Goal: Check status

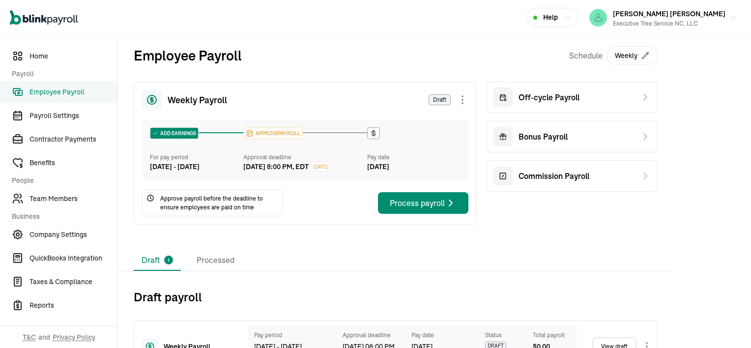
scroll to position [41, 0]
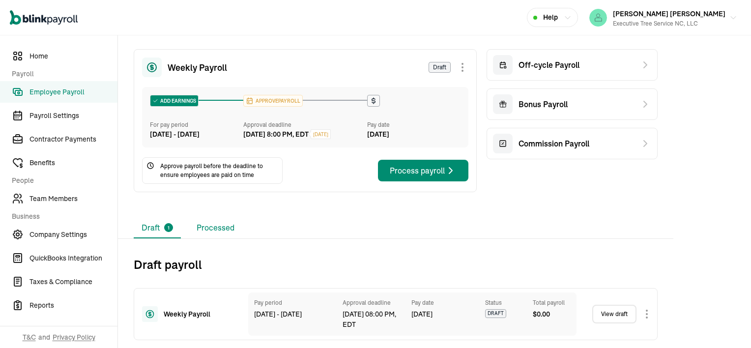
click at [226, 230] on li "Processed" at bounding box center [216, 228] width 54 height 21
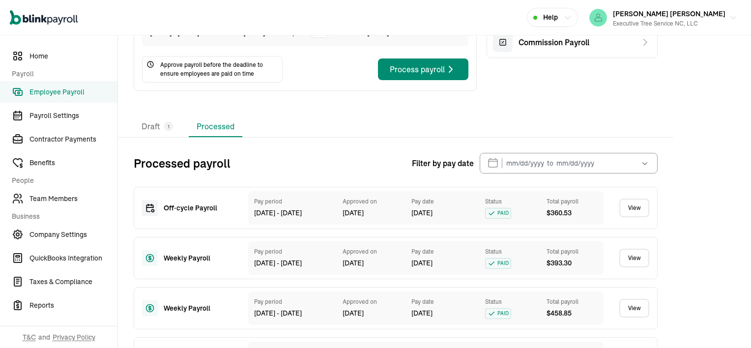
scroll to position [140, 0]
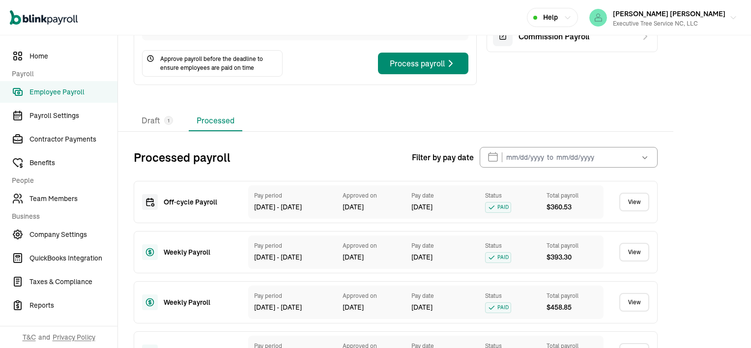
click at [636, 210] on link "View" at bounding box center [635, 202] width 30 height 19
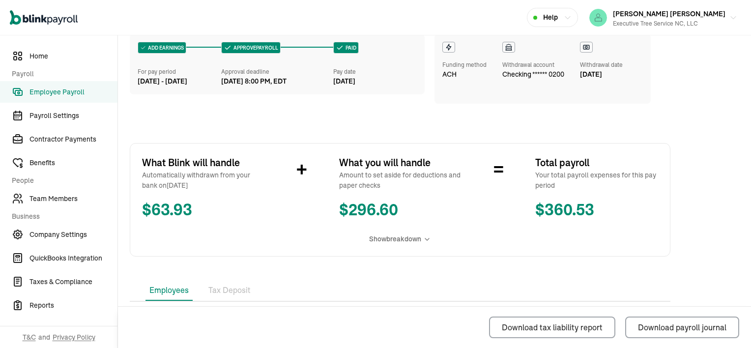
scroll to position [215, 0]
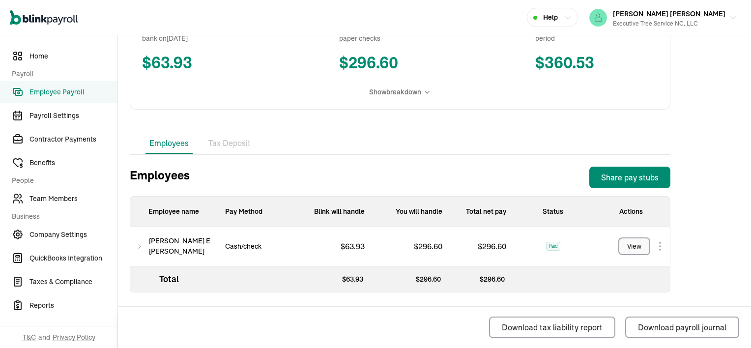
click at [627, 244] on button "View" at bounding box center [635, 246] width 32 height 18
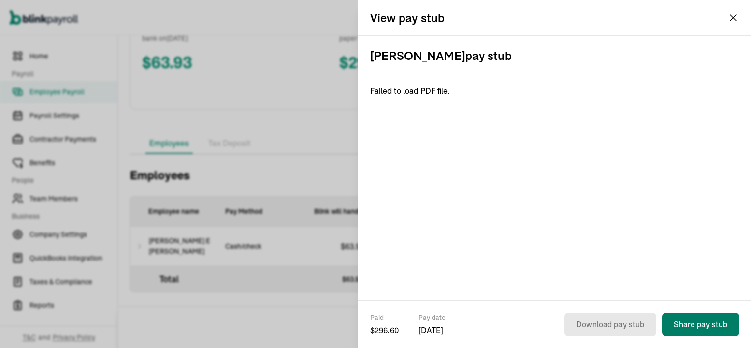
click at [714, 319] on button "Share pay stub" at bounding box center [700, 325] width 77 height 24
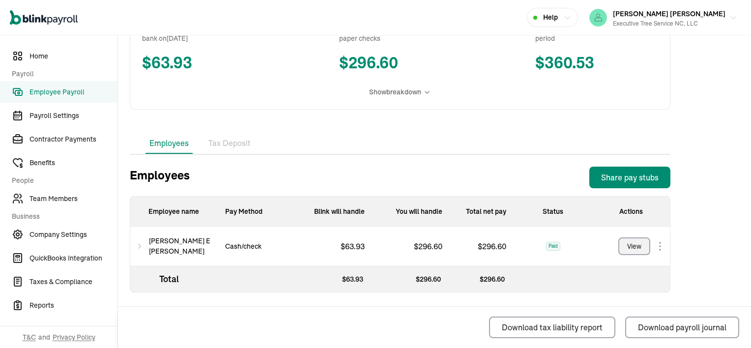
click at [637, 240] on button "View" at bounding box center [635, 246] width 32 height 18
click at [631, 177] on div "Share pay stubs" at bounding box center [630, 178] width 58 height 12
click at [642, 238] on button "View" at bounding box center [635, 246] width 32 height 18
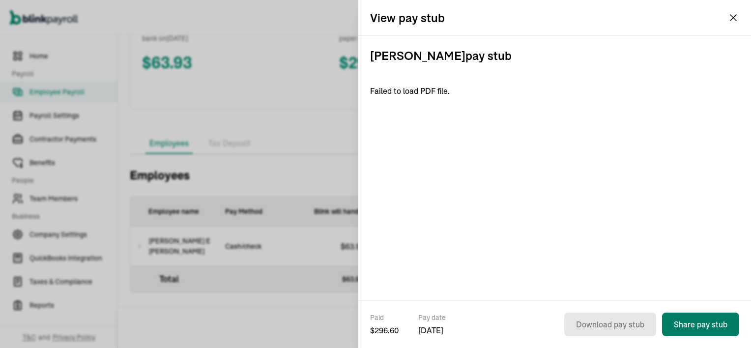
click at [689, 320] on button "Share pay stub" at bounding box center [700, 325] width 77 height 24
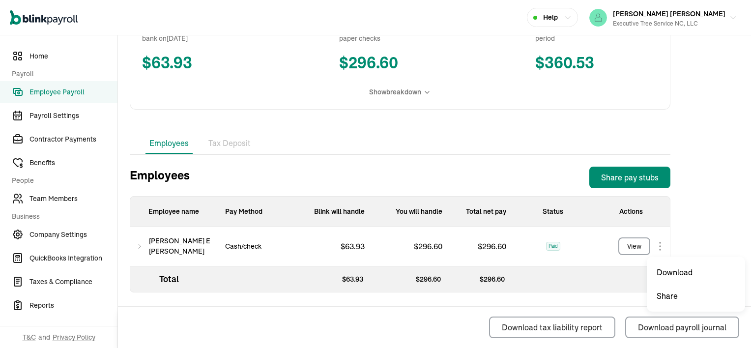
click at [661, 246] on body "Open main menu Help [PERSON_NAME] [PERSON_NAME] Executive Tree Service NC, LLC …" at bounding box center [375, 174] width 751 height 348
click at [665, 274] on div "Total $ 63.93 $ 296.60 $ 296.60" at bounding box center [400, 280] width 540 height 26
click at [555, 245] on span "Paid" at bounding box center [553, 246] width 14 height 9
drag, startPoint x: 555, startPoint y: 245, endPoint x: 608, endPoint y: 252, distance: 53.5
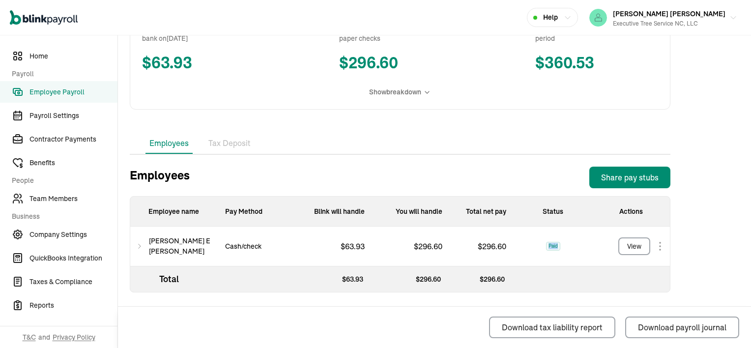
click at [608, 252] on div "View" at bounding box center [631, 247] width 78 height 40
click at [659, 248] on body "Open main menu Help [PERSON_NAME] [PERSON_NAME] Executive Tree Service NC, LLC …" at bounding box center [375, 174] width 751 height 348
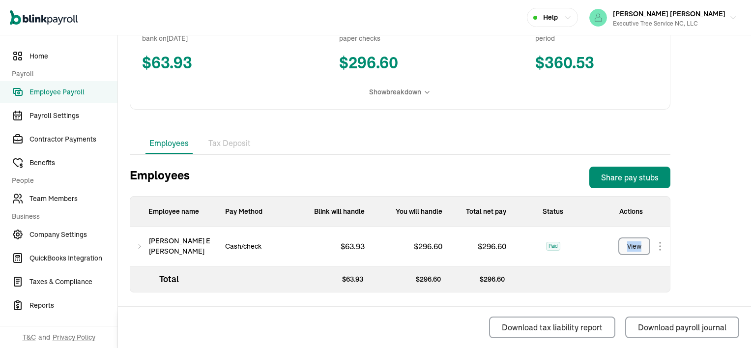
click at [635, 245] on div "View" at bounding box center [634, 246] width 14 height 10
click at [237, 145] on li "Tax Deposit" at bounding box center [230, 143] width 50 height 21
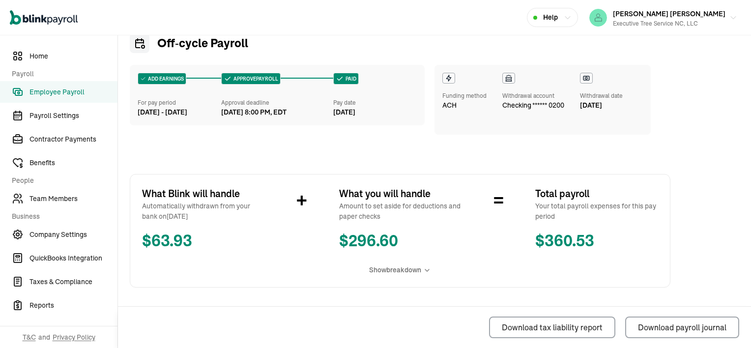
scroll to position [0, 0]
